Goal: Information Seeking & Learning: Learn about a topic

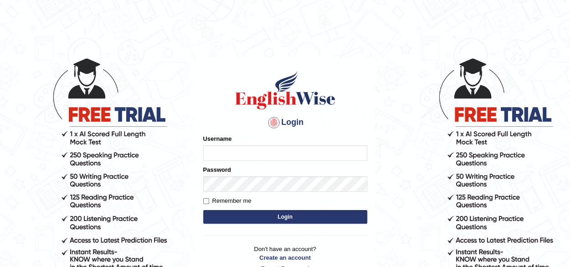
type input "Jepkoech"
click at [279, 216] on button "Login" at bounding box center [285, 217] width 164 height 14
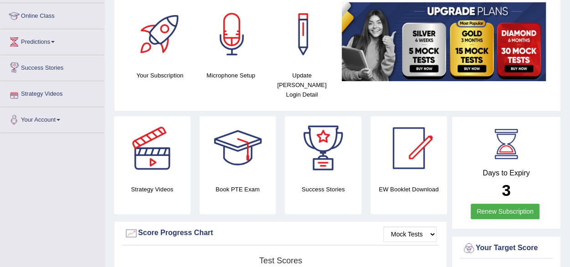
scroll to position [73, 0]
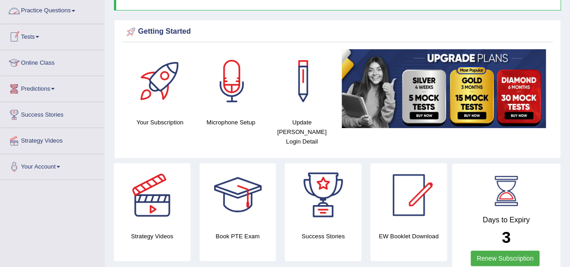
click at [75, 10] on span at bounding box center [74, 11] width 4 height 2
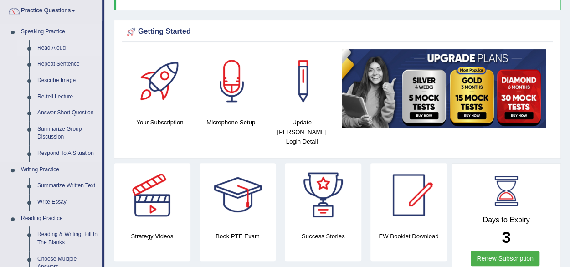
click at [54, 45] on link "Read Aloud" at bounding box center [67, 48] width 69 height 16
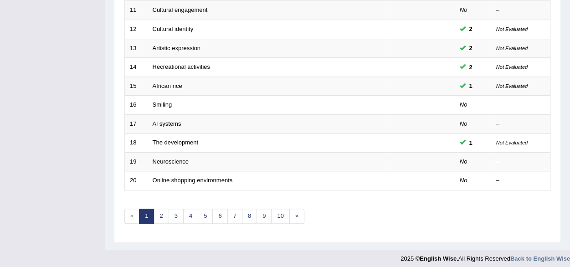
scroll to position [332, 0]
click at [246, 216] on link "8" at bounding box center [249, 215] width 15 height 15
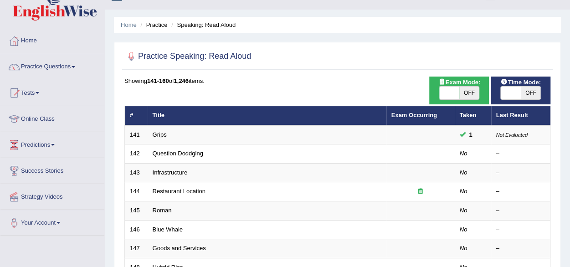
scroll to position [18, 0]
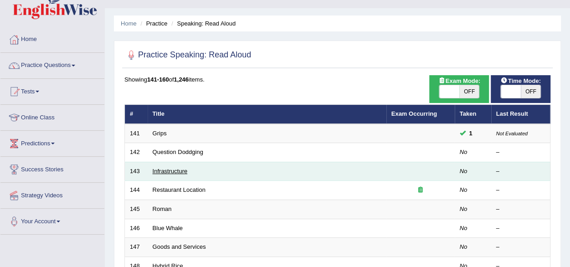
click at [163, 171] on link "Infrastructure" at bounding box center [170, 171] width 35 height 7
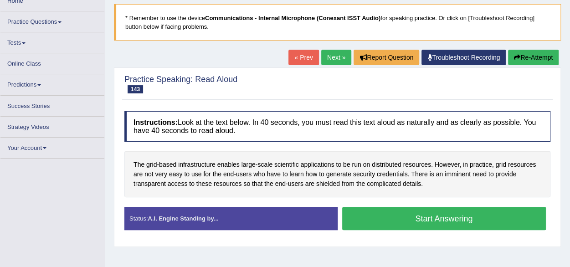
scroll to position [80, 0]
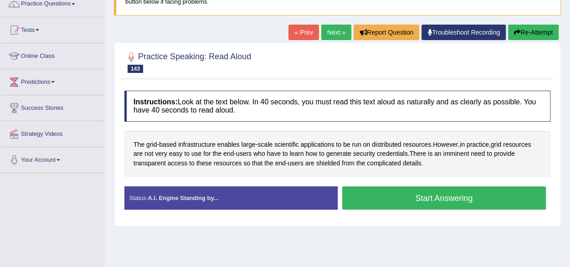
click at [378, 194] on button "Start Answering" at bounding box center [444, 197] width 204 height 23
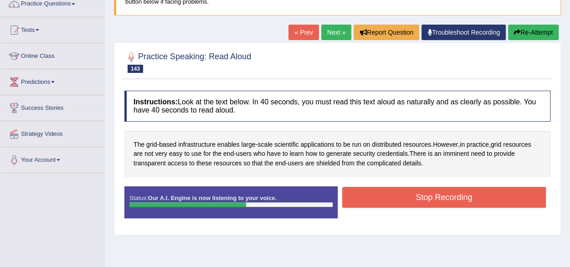
click at [378, 194] on button "Stop Recording" at bounding box center [444, 197] width 204 height 21
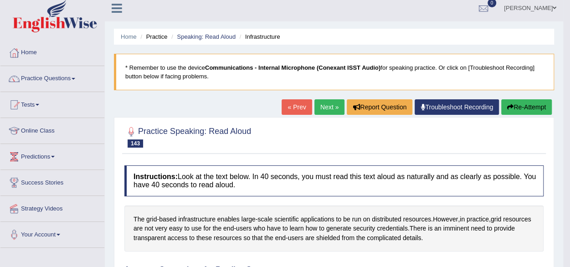
scroll to position [0, 0]
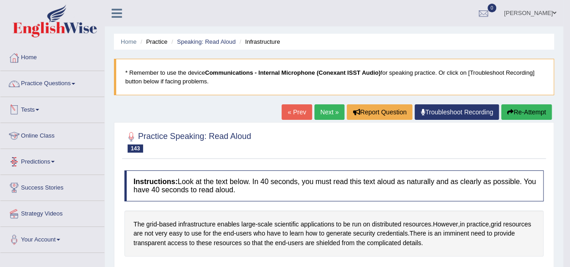
click at [41, 112] on link "Tests" at bounding box center [52, 108] width 104 height 23
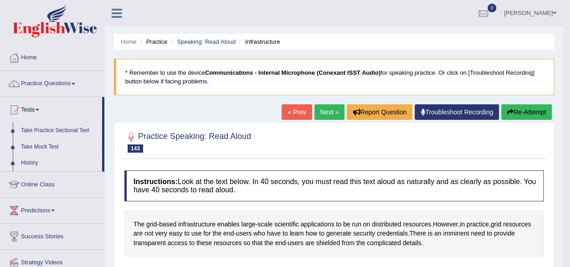
click at [36, 143] on link "Take Mock Test" at bounding box center [59, 147] width 85 height 16
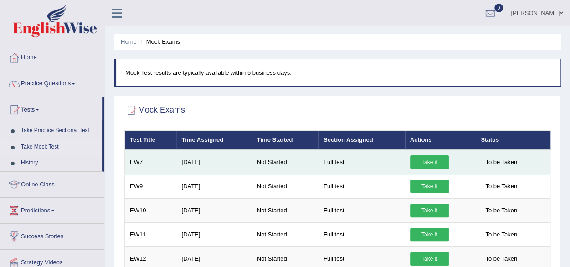
click at [433, 161] on link "Take it" at bounding box center [429, 162] width 39 height 14
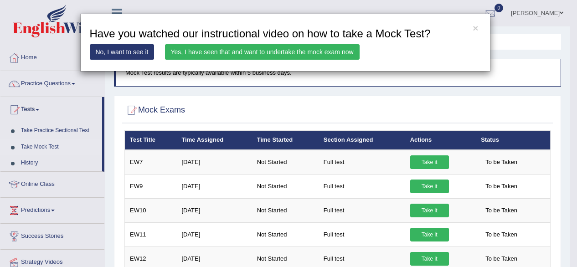
click at [274, 50] on link "Yes, I have seen that and want to undertake the mock exam now" at bounding box center [262, 52] width 195 height 16
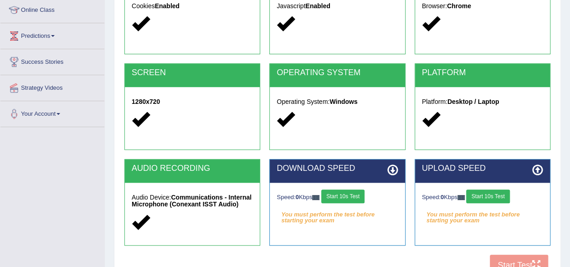
scroll to position [128, 0]
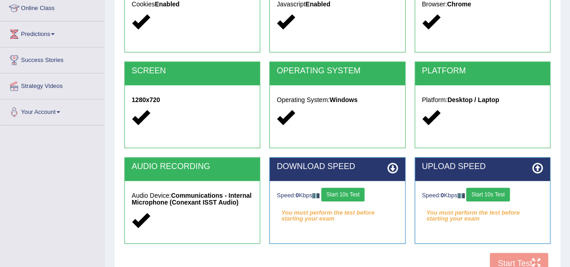
click at [342, 193] on button "Start 10s Test" at bounding box center [342, 195] width 43 height 14
click at [492, 196] on button "Start 10s Test" at bounding box center [487, 195] width 43 height 14
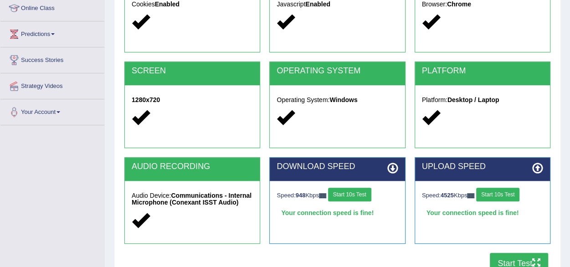
click at [513, 259] on button "Start Test" at bounding box center [519, 263] width 58 height 21
